Goal: Information Seeking & Learning: Learn about a topic

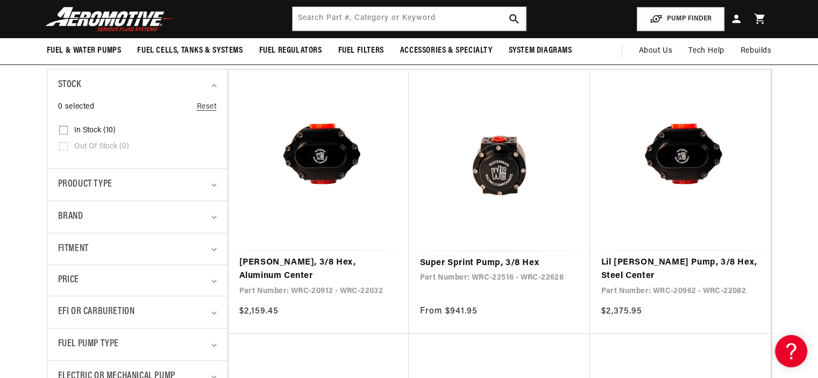
drag, startPoint x: 818, startPoint y: 53, endPoint x: 826, endPoint y: 86, distance: 34.2
click at [440, 262] on link "Super Sprint Pump, 3/8 Hex" at bounding box center [500, 264] width 160 height 14
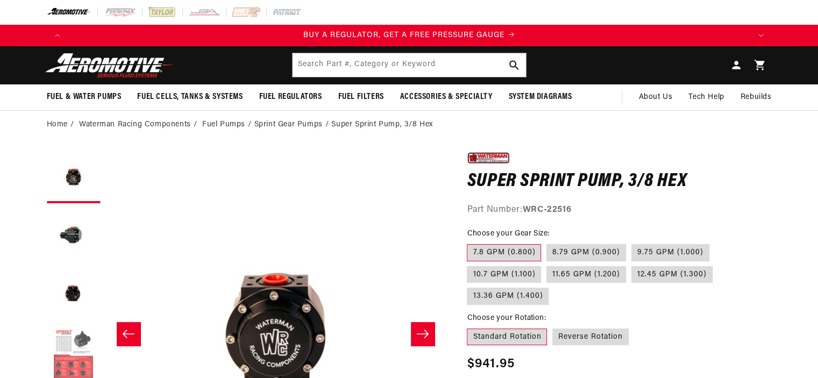
click at [73, 356] on button "Load image 4 in gallery view" at bounding box center [74, 354] width 54 height 54
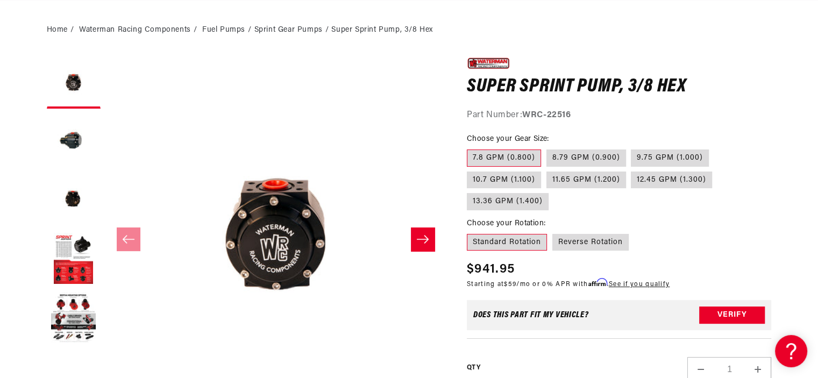
scroll to position [145, 0]
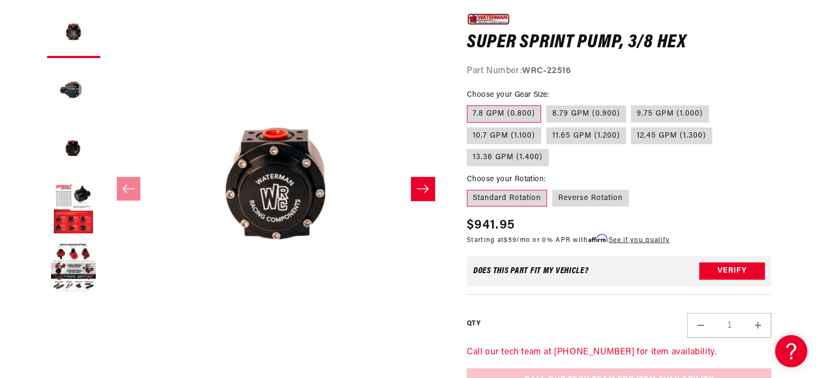
click at [432, 187] on button "Slide right" at bounding box center [423, 189] width 24 height 24
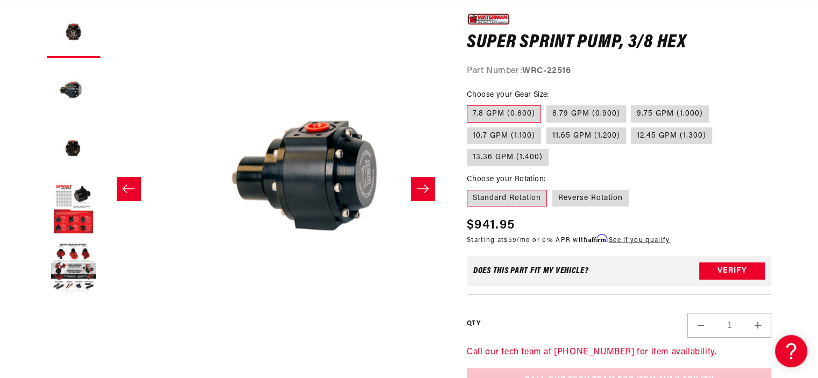
click at [432, 187] on button "Slide right" at bounding box center [423, 189] width 24 height 24
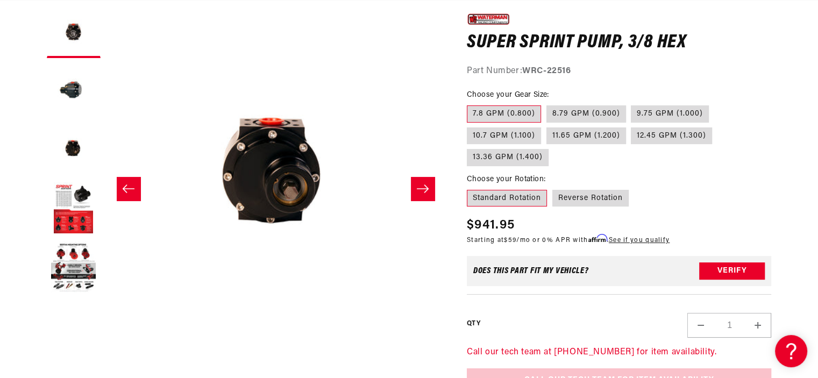
click at [427, 187] on icon "Slide right" at bounding box center [423, 189] width 12 height 8
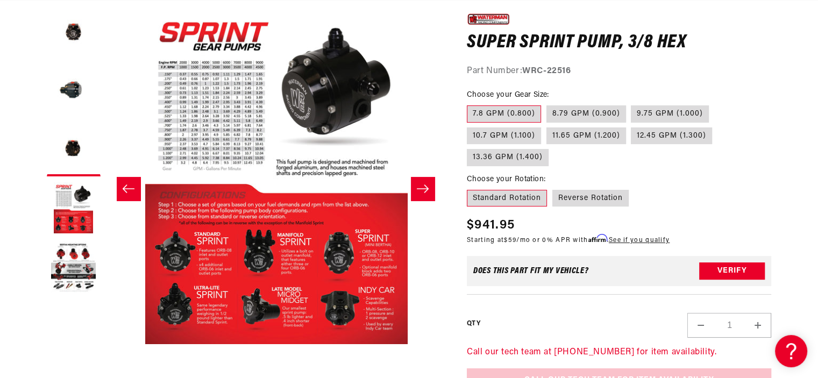
scroll to position [0, 1019]
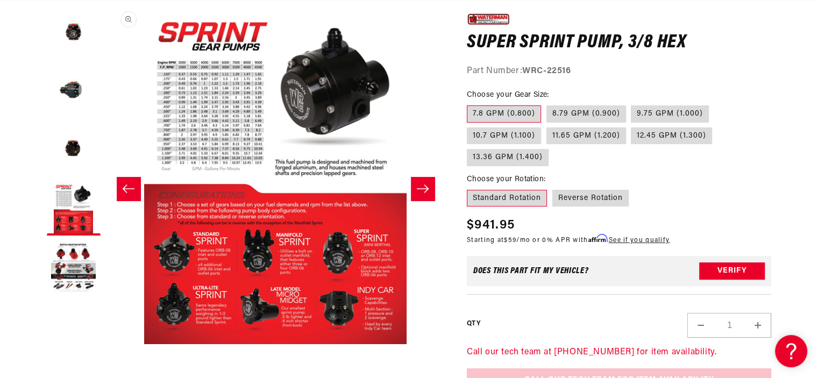
click at [106, 344] on button "Open media 4 in modal" at bounding box center [106, 344] width 0 height 0
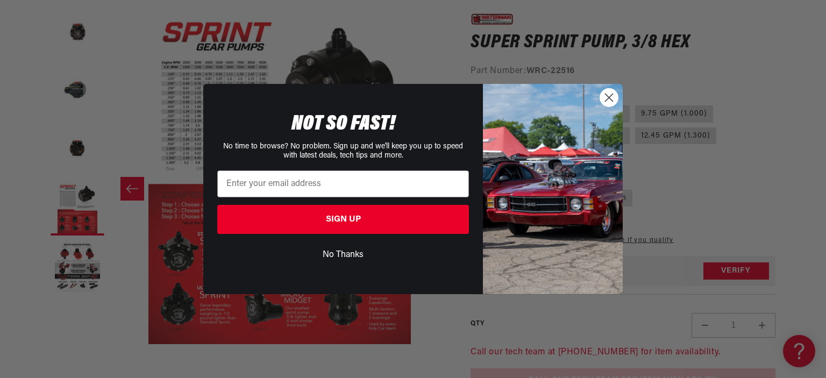
click at [611, 98] on circle "Close dialog" at bounding box center [609, 98] width 18 height 18
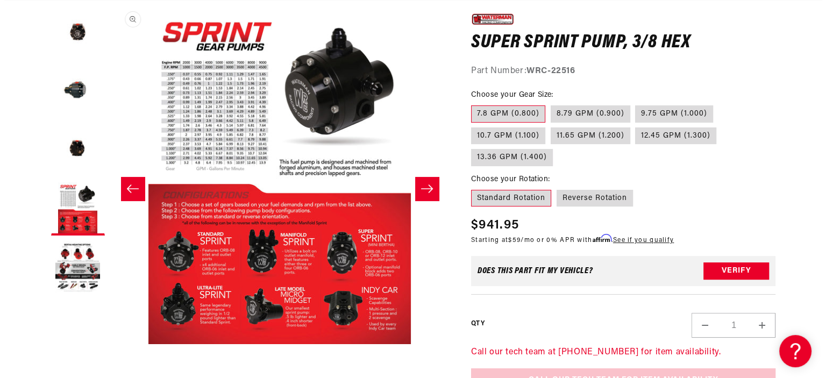
scroll to position [0, 2047]
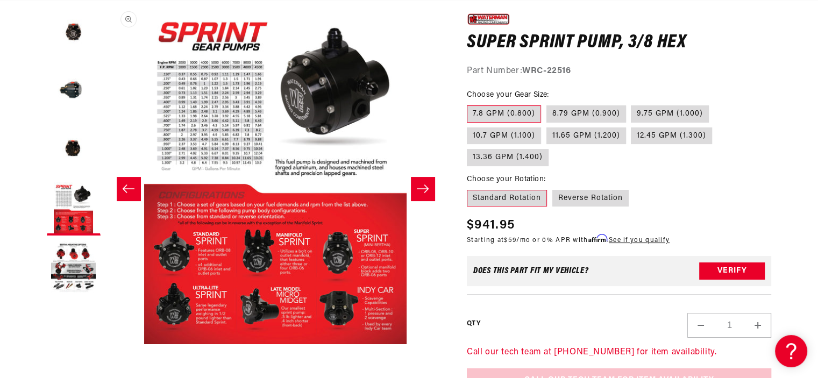
click at [106, 344] on button "Open media 4 in modal" at bounding box center [106, 344] width 0 height 0
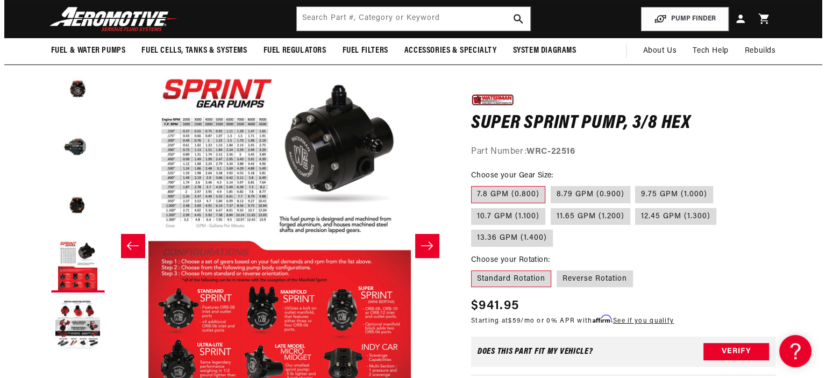
scroll to position [0, 682]
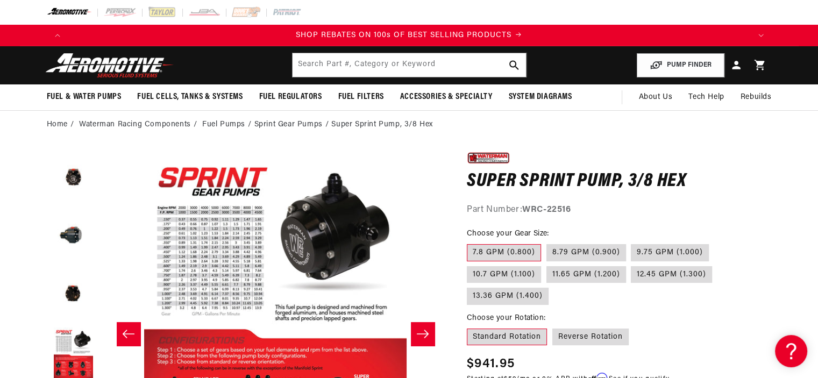
scroll to position [0, 1400]
